Goal: Transaction & Acquisition: Obtain resource

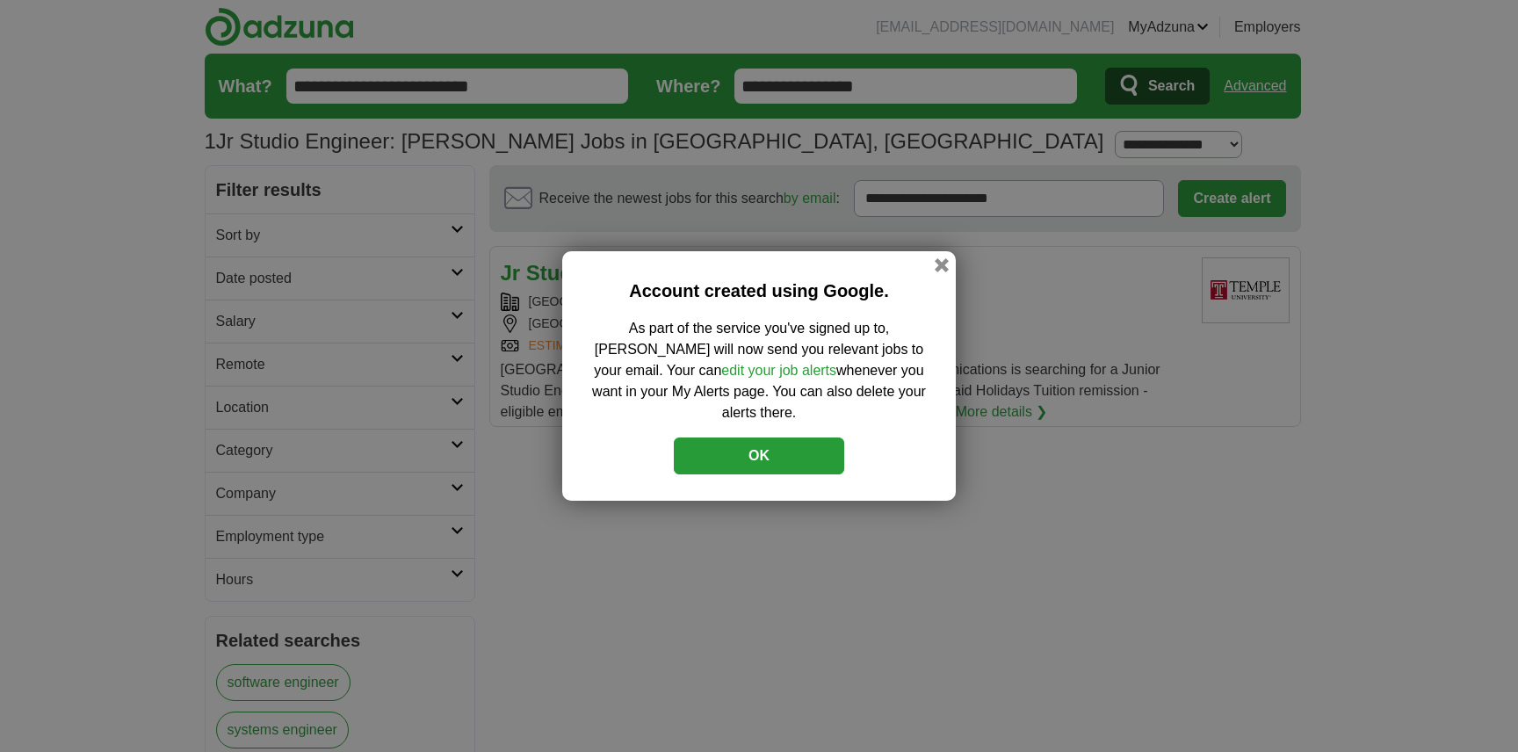
click at [941, 272] on button "button" at bounding box center [942, 265] width 14 height 14
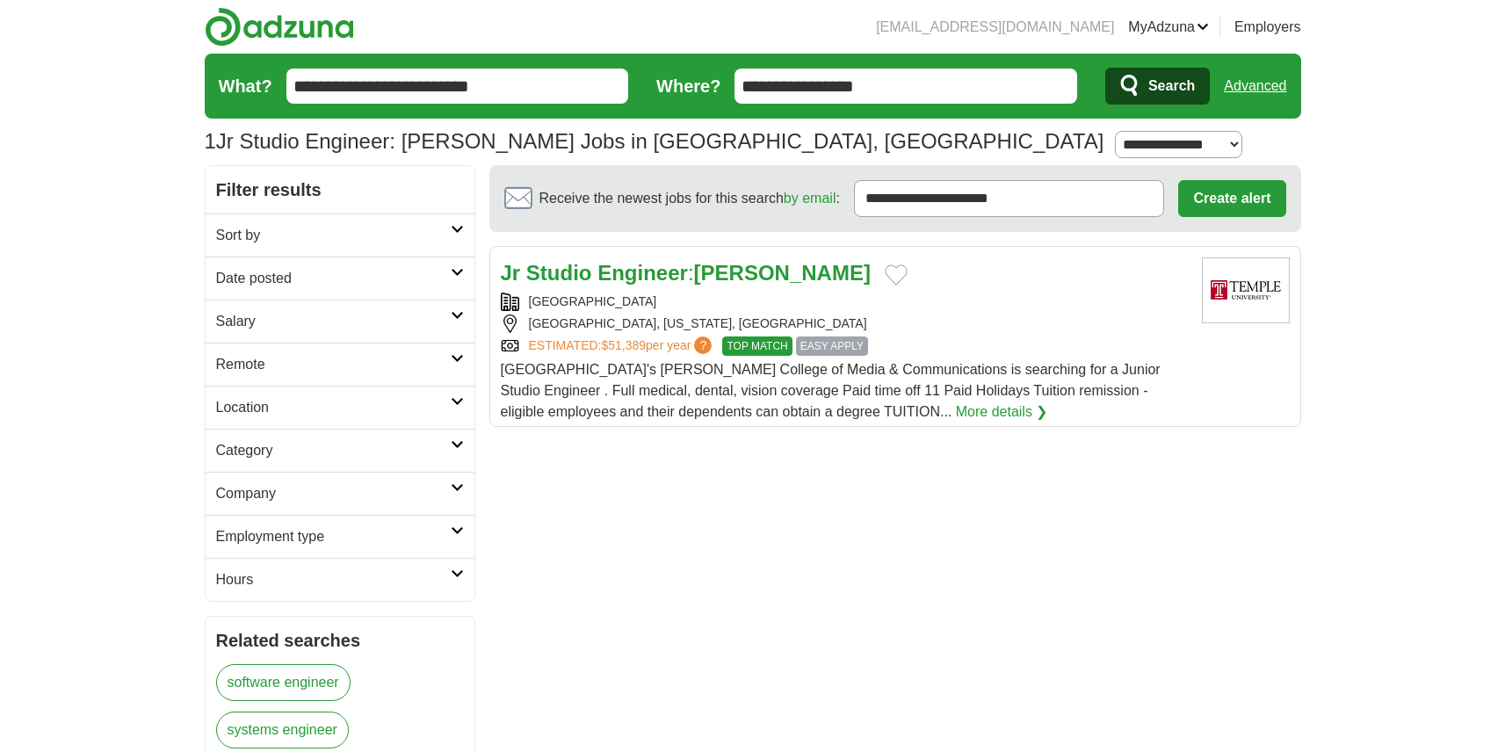
click at [1173, 23] on link "MyAdzuna" at bounding box center [1168, 27] width 81 height 21
click at [0, 0] on link "Posted jobs" at bounding box center [0, 0] width 0 height 0
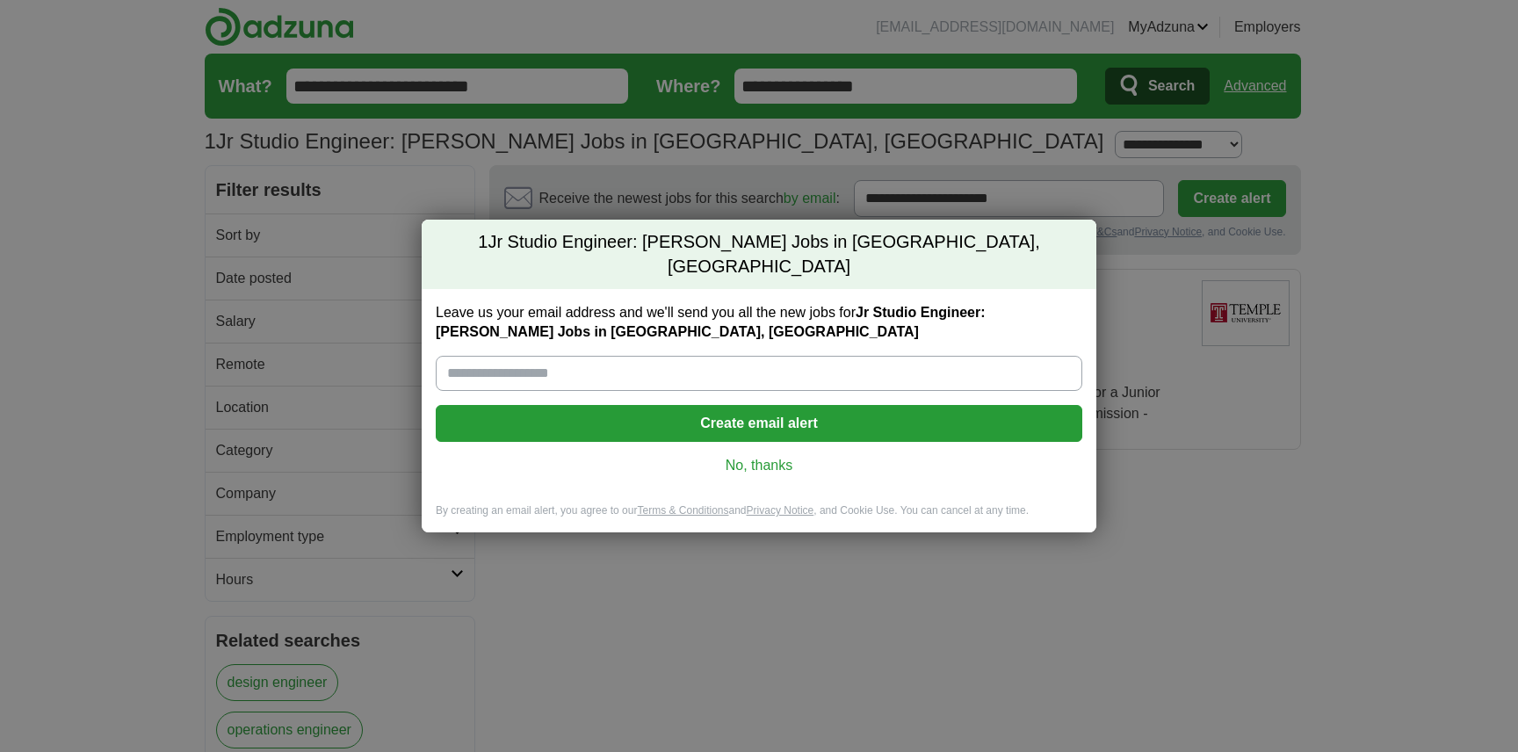
click at [786, 456] on link "No, thanks" at bounding box center [759, 465] width 618 height 19
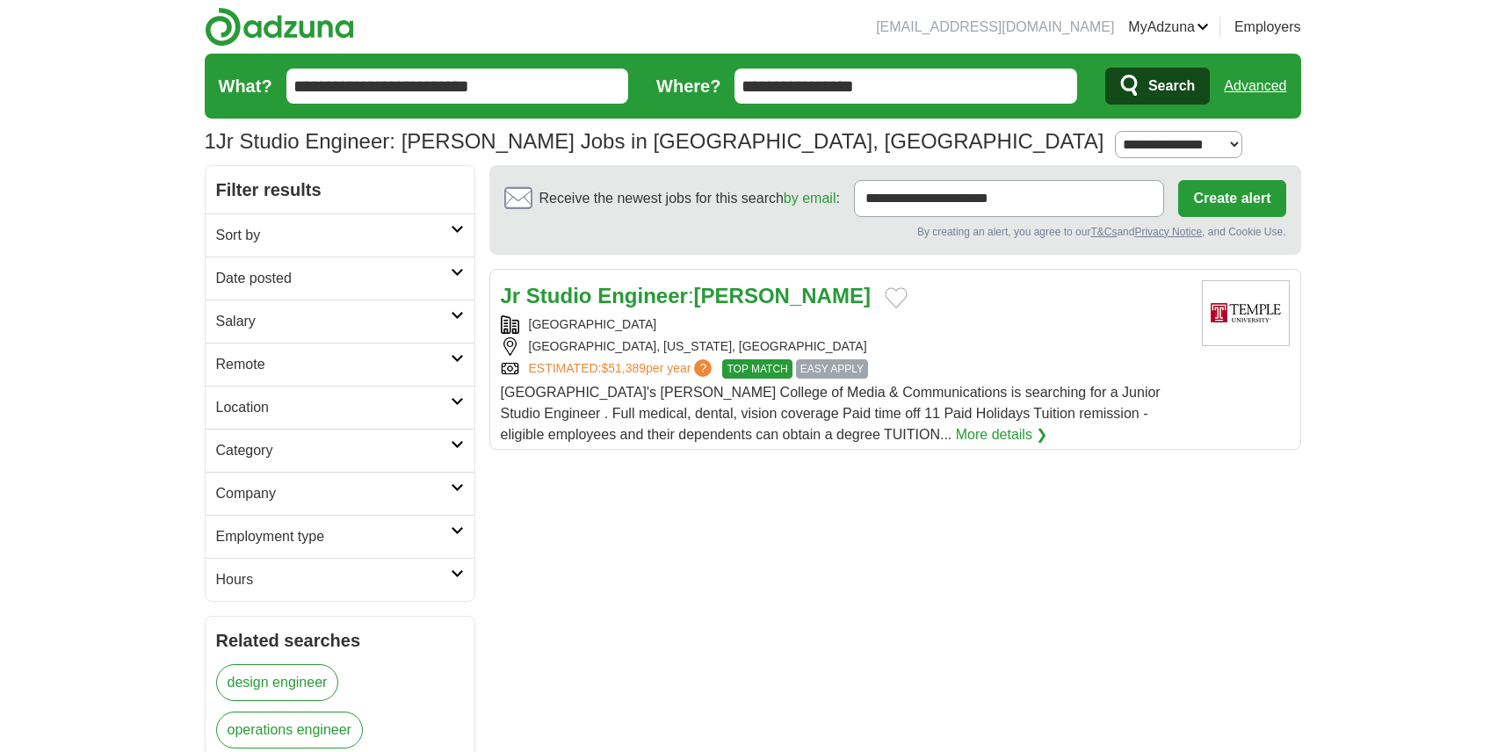
click at [956, 435] on link "More details ❯" at bounding box center [1002, 434] width 92 height 21
click at [0, 0] on link "Favorites" at bounding box center [0, 0] width 0 height 0
click at [885, 296] on button "Add to favorite jobs" at bounding box center [896, 297] width 23 height 21
click at [707, 368] on span "?" at bounding box center [703, 368] width 18 height 18
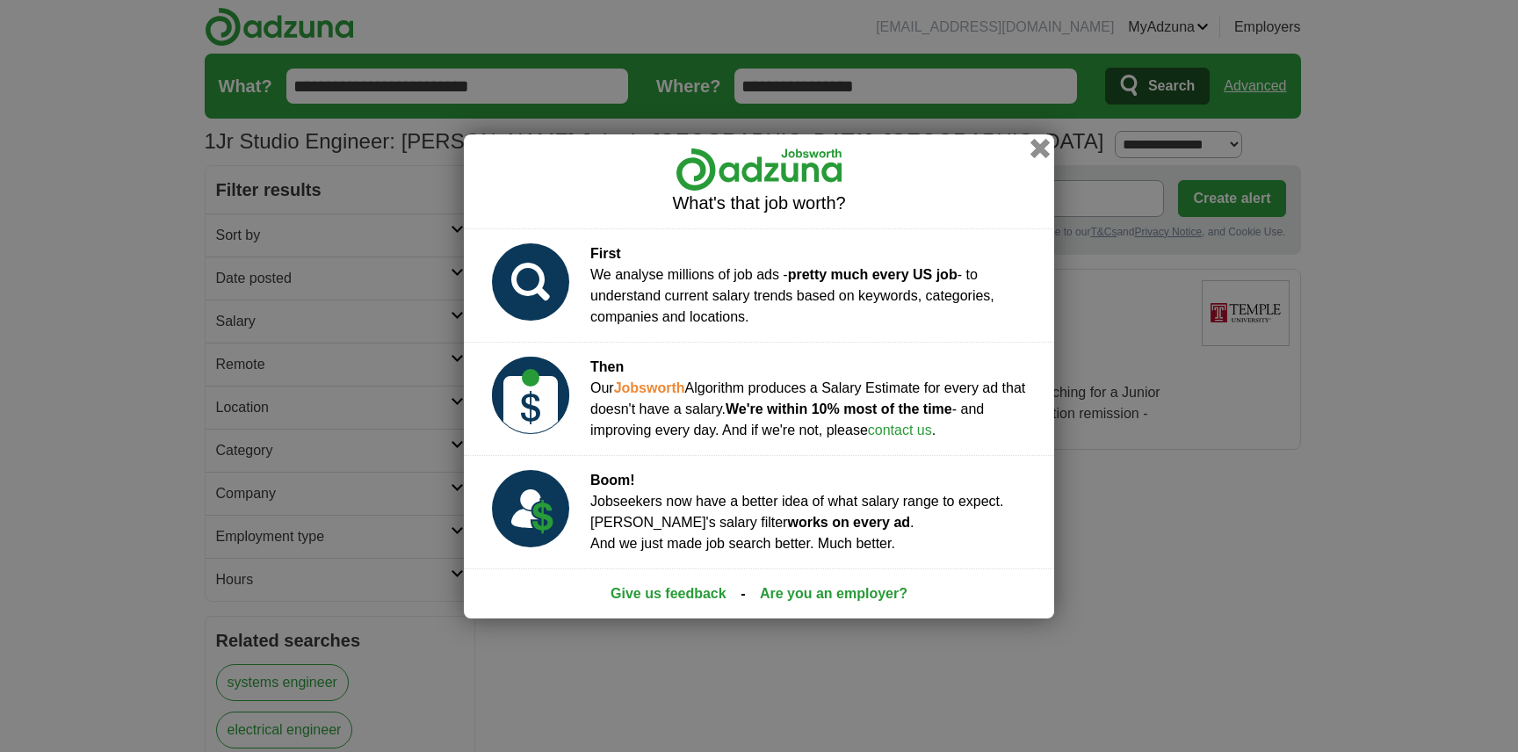
click at [1033, 146] on button "button" at bounding box center [1039, 147] width 19 height 19
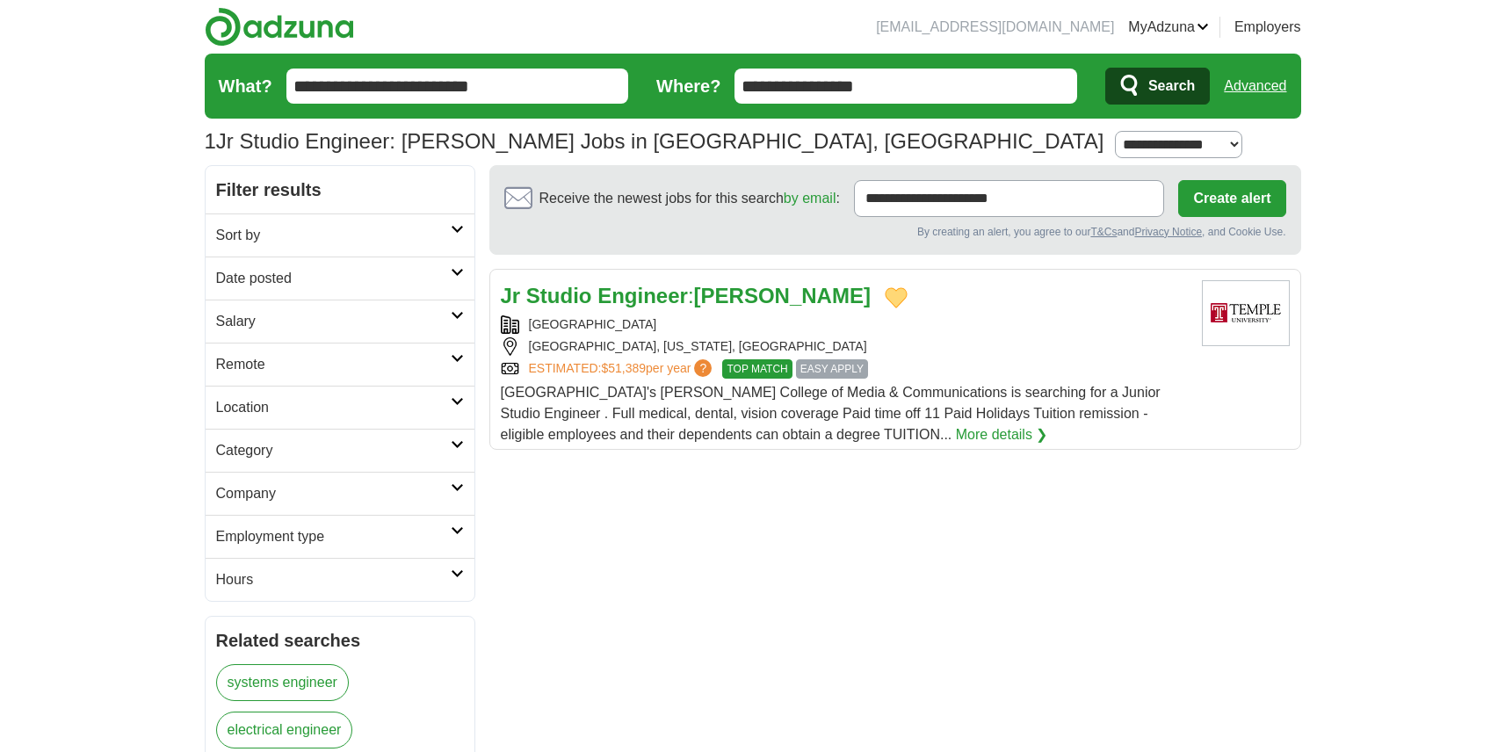
click at [956, 435] on link "More details ❯" at bounding box center [1002, 434] width 92 height 21
